Goal: Task Accomplishment & Management: Complete application form

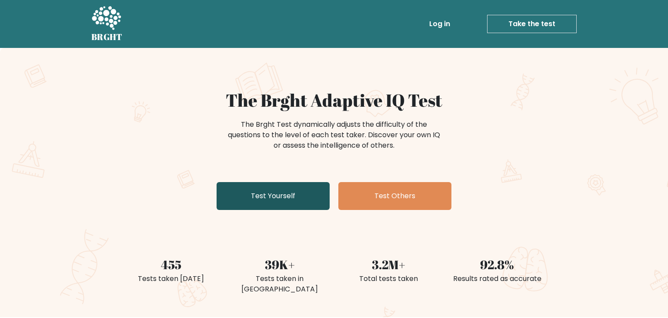
click at [285, 198] on link "Test Yourself" at bounding box center [273, 196] width 113 height 28
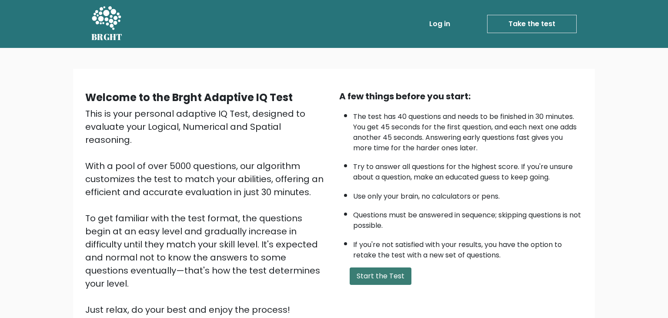
click at [369, 277] on button "Start the Test" at bounding box center [381, 275] width 62 height 17
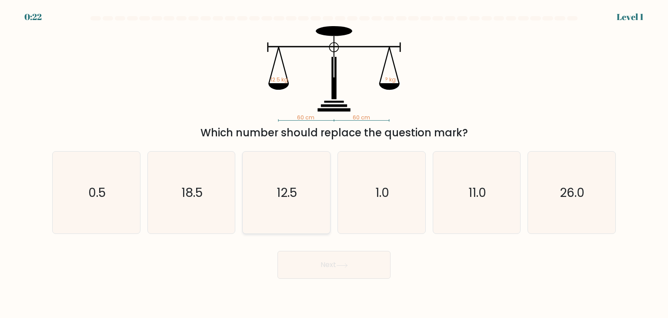
click at [298, 175] on icon "12.5" at bounding box center [286, 192] width 82 height 82
click at [334, 163] on input "c. 12.5" at bounding box center [334, 161] width 0 height 4
radio input "true"
click at [318, 259] on button "Next" at bounding box center [334, 265] width 113 height 28
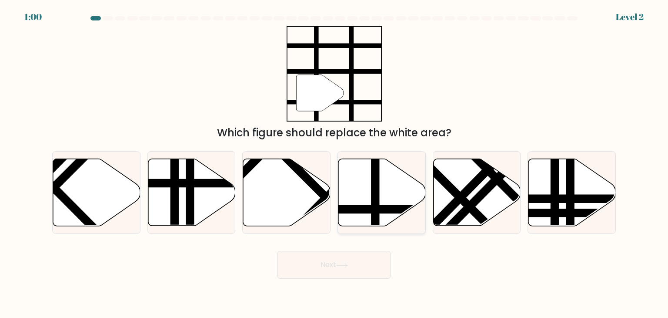
click at [376, 188] on line at bounding box center [376, 157] width 0 height 176
click at [335, 163] on input "d." at bounding box center [334, 161] width 0 height 4
radio input "true"
click at [349, 259] on button "Next" at bounding box center [334, 265] width 113 height 28
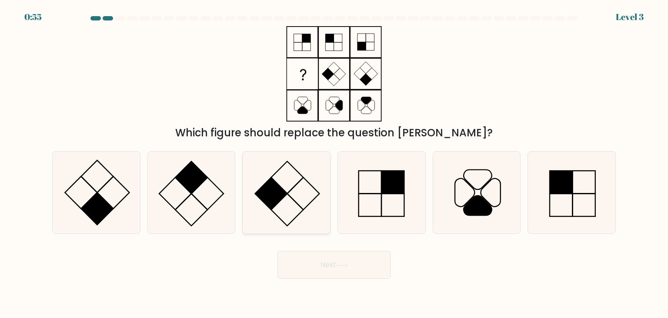
click at [276, 195] on rect at bounding box center [271, 194] width 32 height 32
click at [334, 163] on input "c." at bounding box center [334, 161] width 0 height 4
radio input "true"
click at [305, 256] on button "Next" at bounding box center [334, 265] width 113 height 28
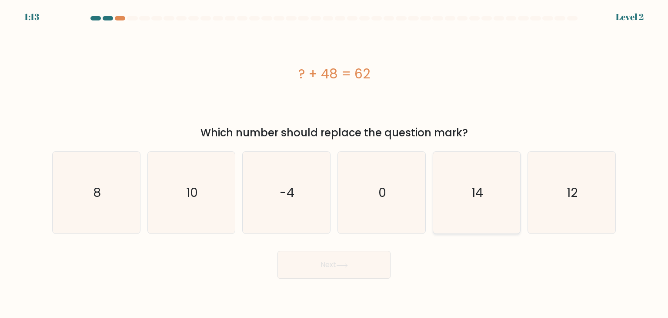
click at [468, 163] on icon "14" at bounding box center [477, 192] width 82 height 82
click at [335, 163] on input "e. 14" at bounding box center [334, 161] width 0 height 4
radio input "true"
click at [330, 259] on button "Next" at bounding box center [334, 265] width 113 height 28
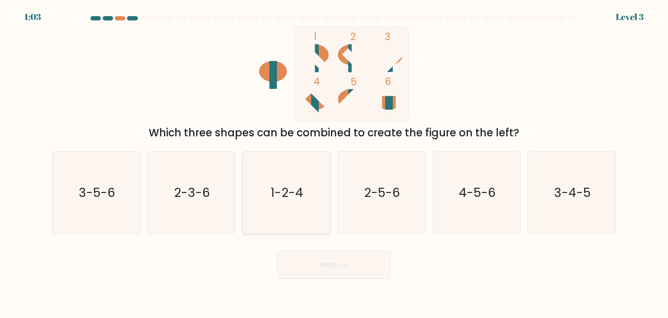
click at [255, 177] on icon "1-2-4" at bounding box center [286, 192] width 82 height 82
click at [334, 163] on input "c. 1-2-4" at bounding box center [334, 161] width 0 height 4
radio input "true"
click at [111, 199] on text "3-5-6" at bounding box center [97, 192] width 37 height 17
click at [334, 163] on input "a. 3-5-6" at bounding box center [334, 161] width 0 height 4
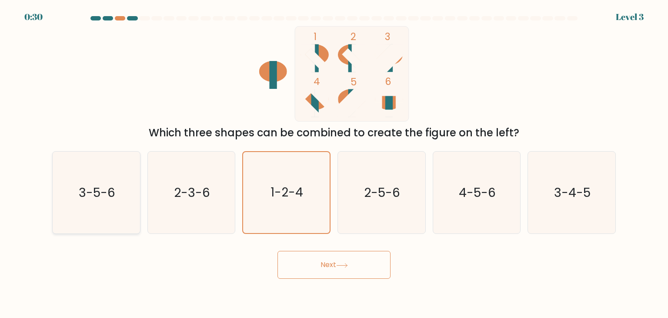
radio input "true"
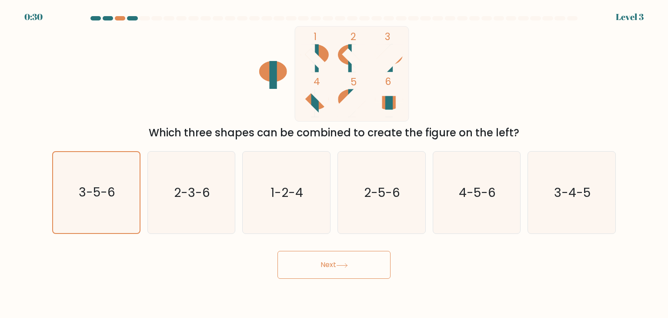
click at [325, 283] on body "0:30 Level 3" at bounding box center [334, 159] width 668 height 318
click at [320, 272] on button "Next" at bounding box center [334, 265] width 113 height 28
